Goal: Find contact information: Obtain details needed to contact an individual or organization

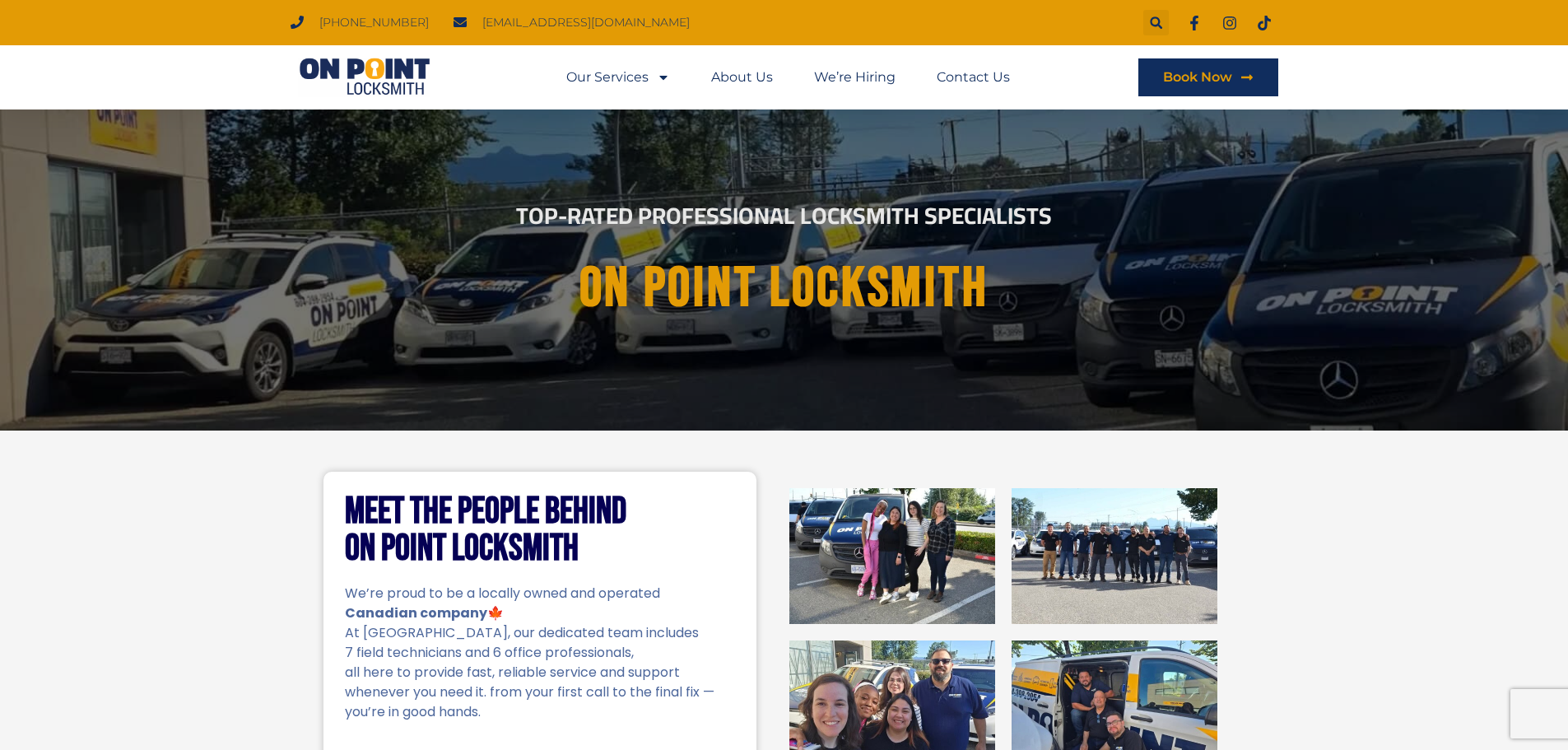
click at [671, 82] on li "Our Services Locksmith Services Automotive Locksmith Car Ignition Repair Reside…" at bounding box center [628, 77] width 124 height 38
click at [669, 81] on icon "Menu" at bounding box center [664, 77] width 14 height 14
click at [517, 81] on div "Our Services Locksmith Services Automotive Locksmith Car Ignition Repair Reside…" at bounding box center [784, 77] width 988 height 64
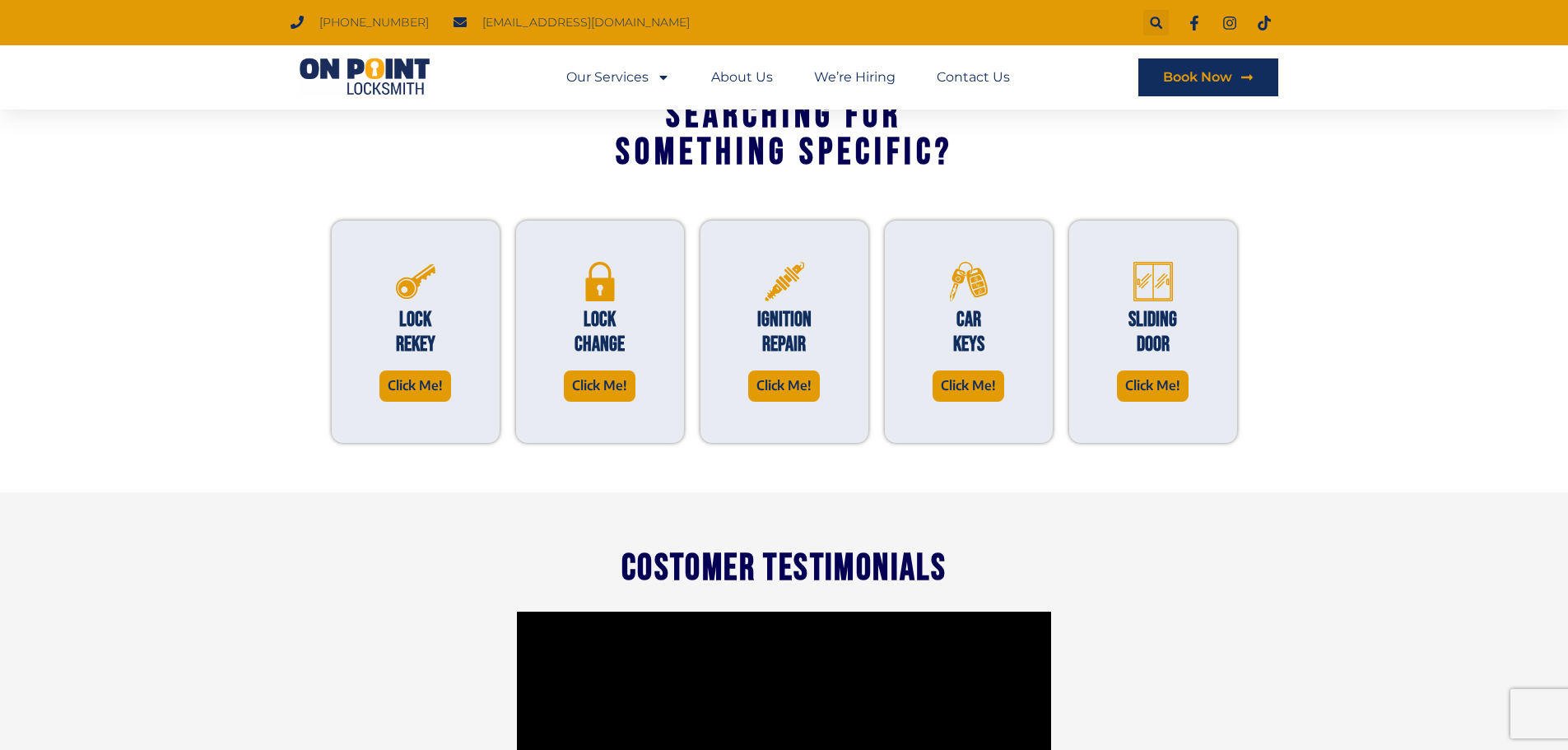
scroll to position [1013, 0]
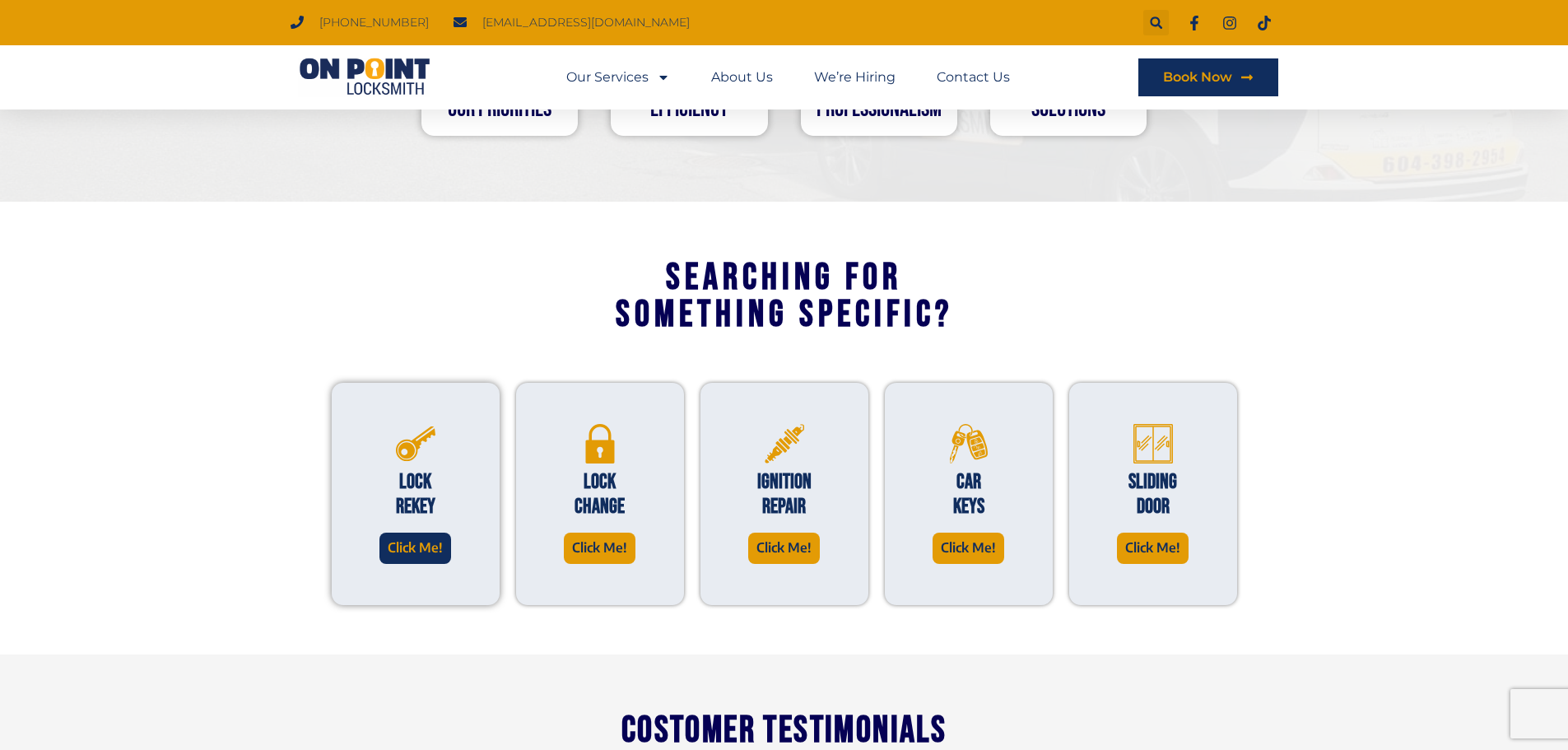
click at [440, 551] on span "Click Me!" at bounding box center [415, 547] width 55 height 22
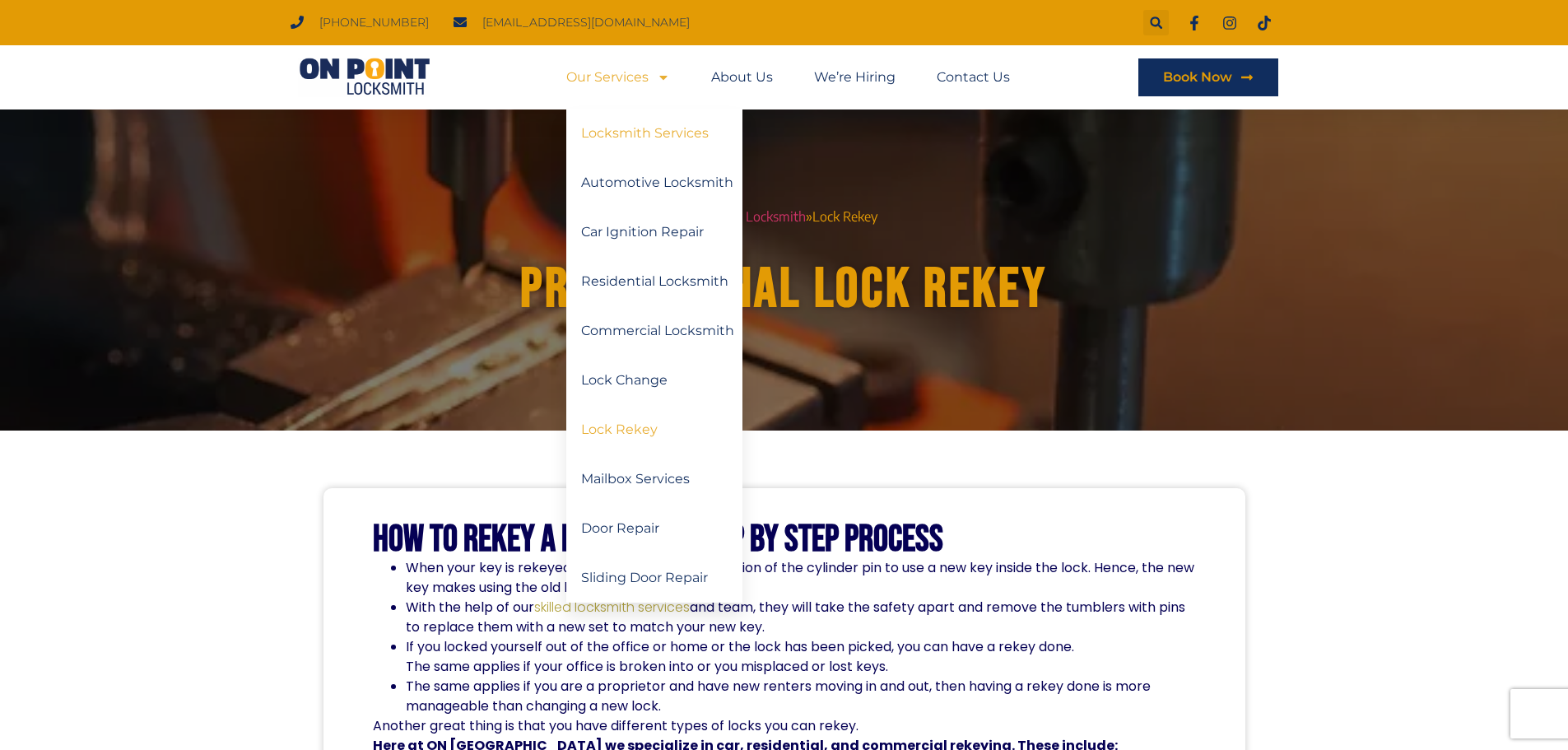
click at [666, 133] on link "Locksmith Services" at bounding box center [654, 133] width 176 height 49
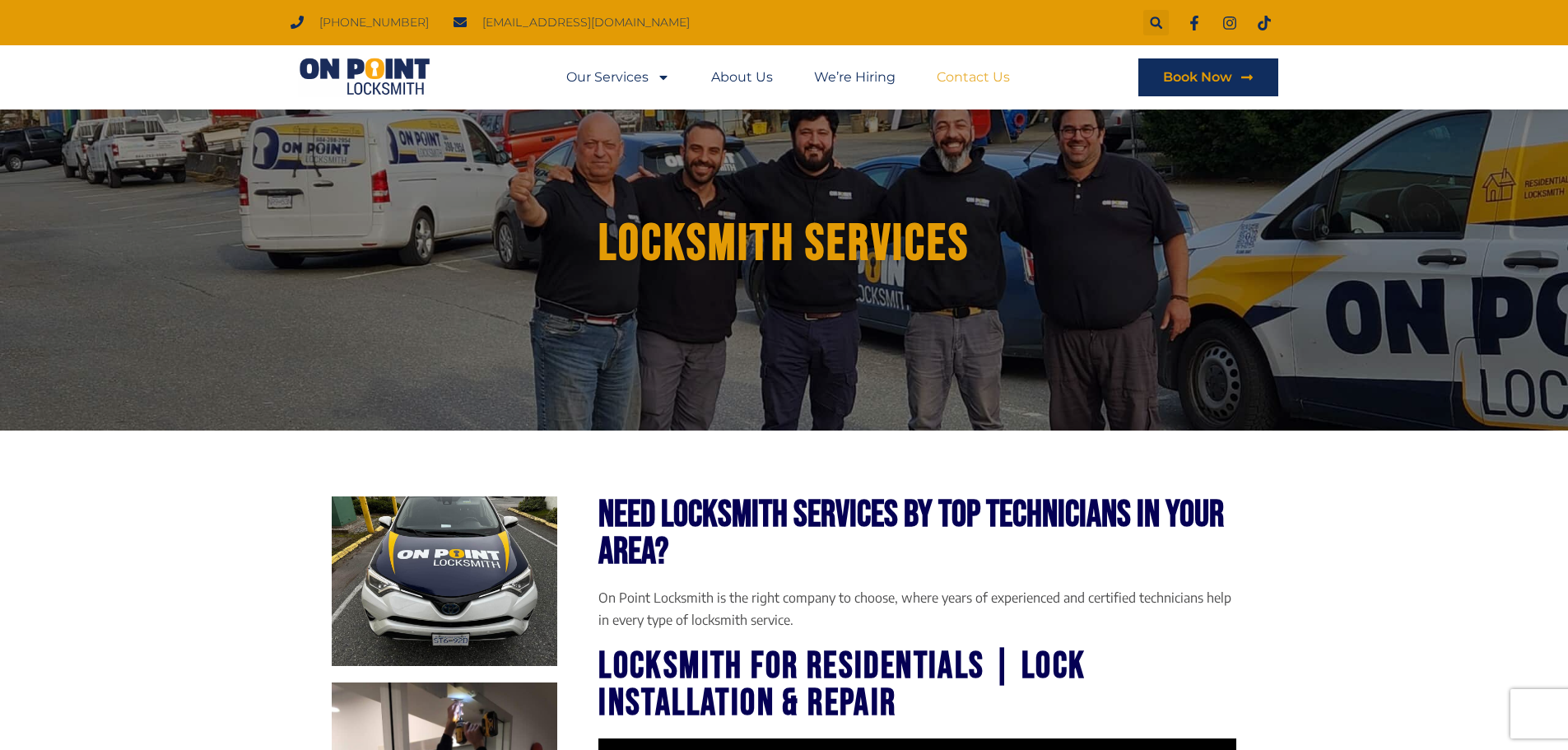
click at [985, 76] on link "Contact Us" at bounding box center [973, 77] width 73 height 38
